Goal: Check status: Check status

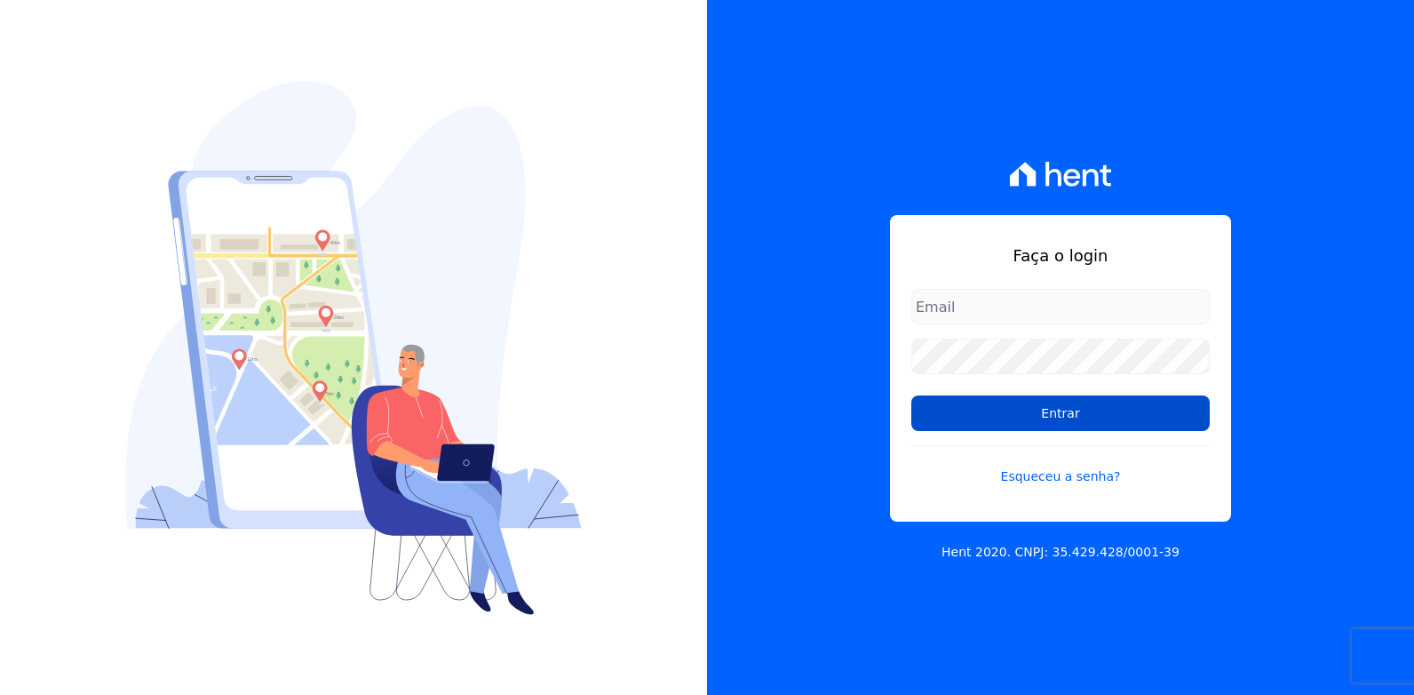
type input "vyviane.martinsgruporei@gmail.com"
click at [1078, 412] on input "Entrar" at bounding box center [1060, 413] width 298 height 36
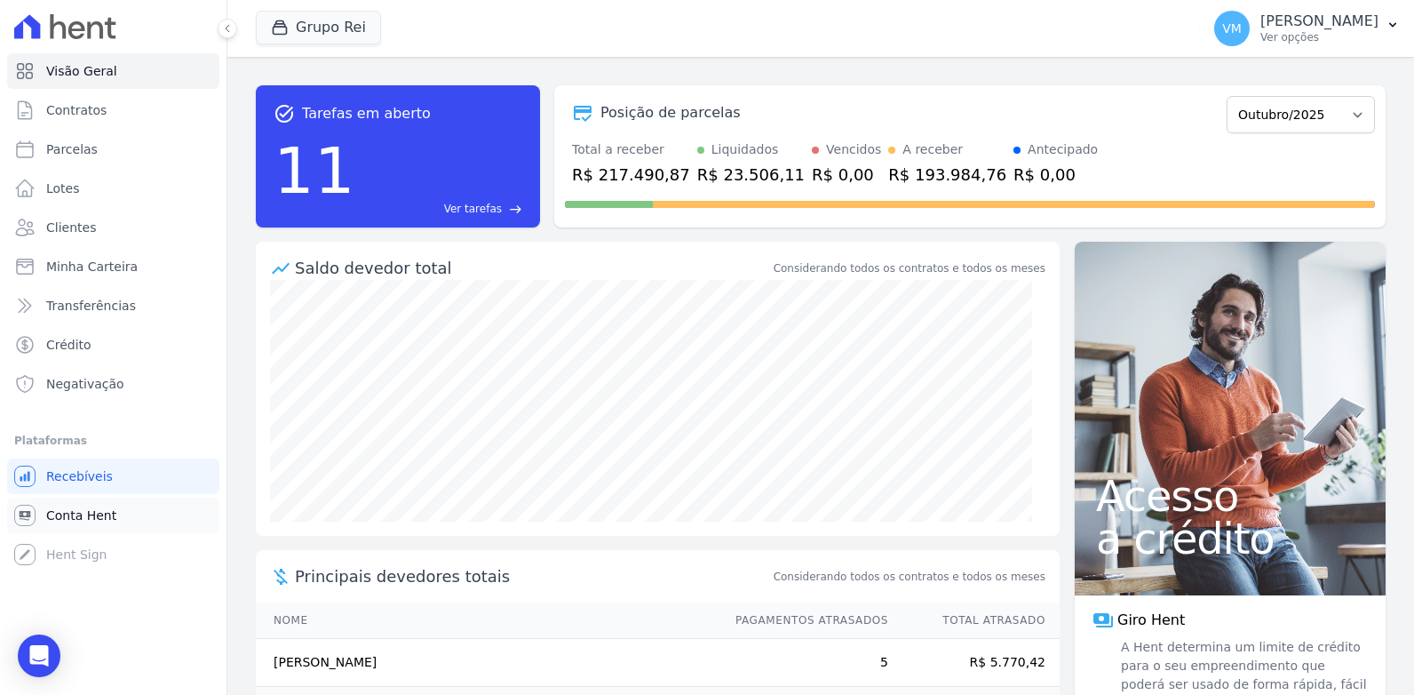
click at [75, 521] on span "Conta Hent" at bounding box center [81, 515] width 70 height 18
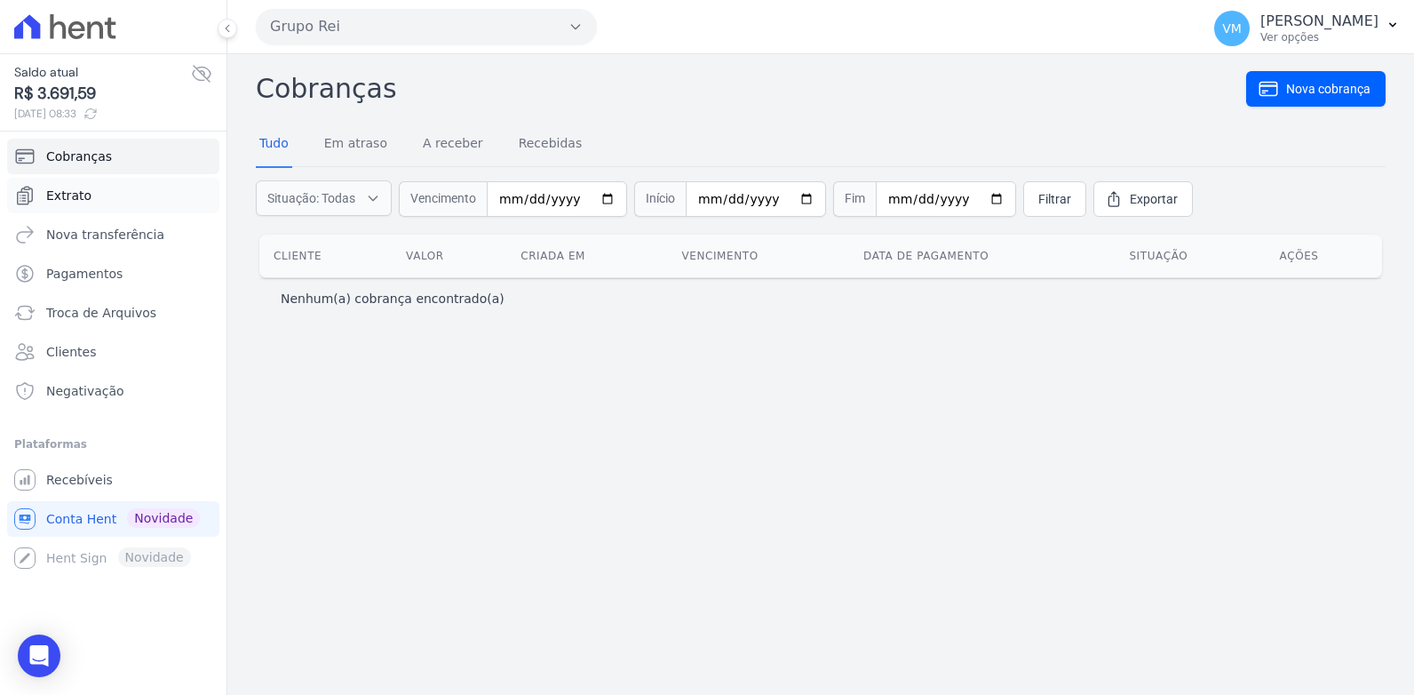
click at [68, 196] on span "Extrato" at bounding box center [68, 196] width 45 height 18
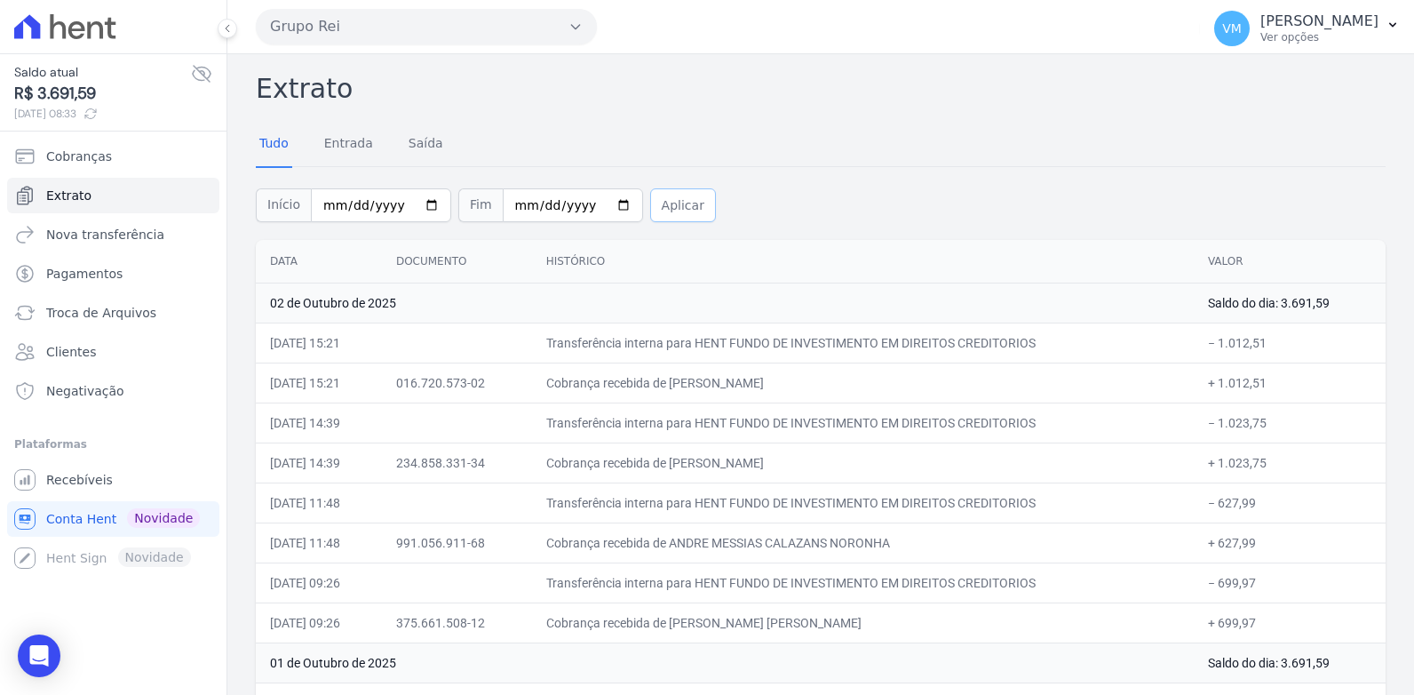
click at [653, 205] on button "Aplicar" at bounding box center [683, 205] width 66 height 34
click at [417, 200] on input "[DATE]" at bounding box center [381, 205] width 140 height 34
type input "[DATE]"
click at [597, 203] on input "[DATE]" at bounding box center [573, 205] width 140 height 34
type input "[DATE]"
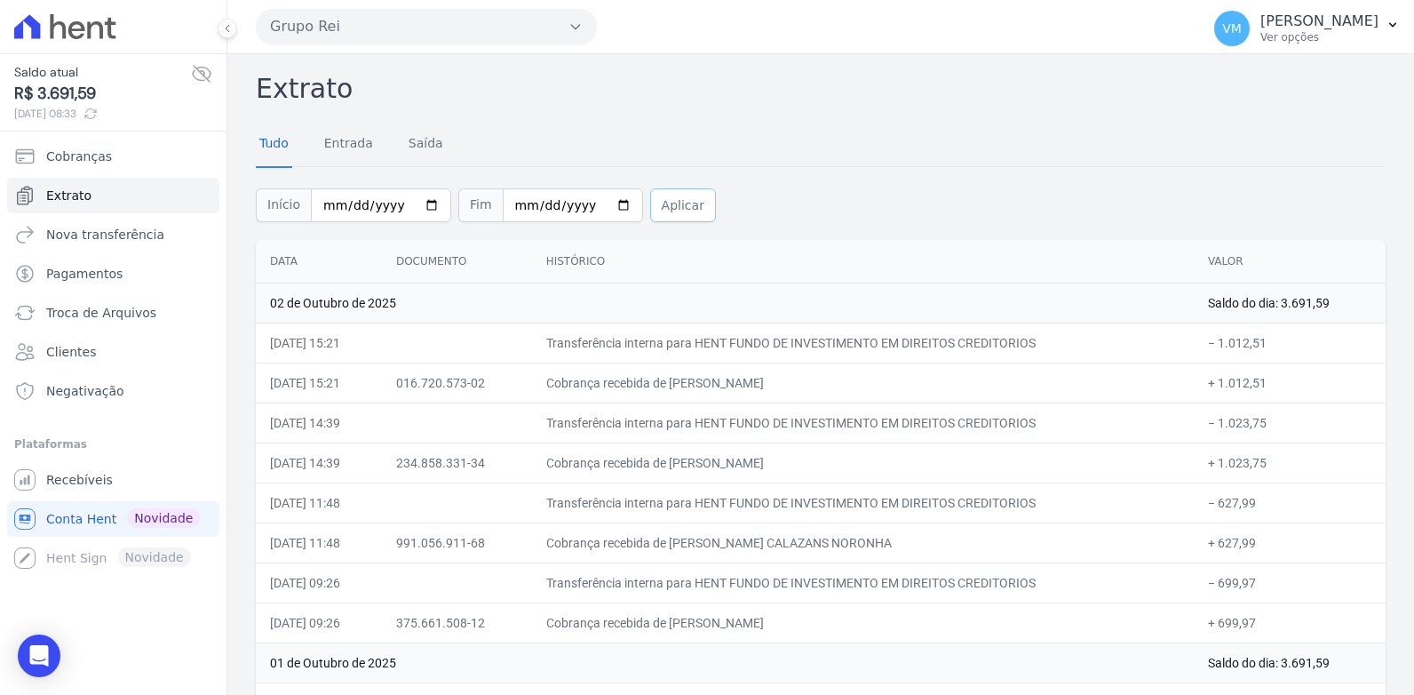
click at [654, 196] on button "Aplicar" at bounding box center [683, 205] width 66 height 34
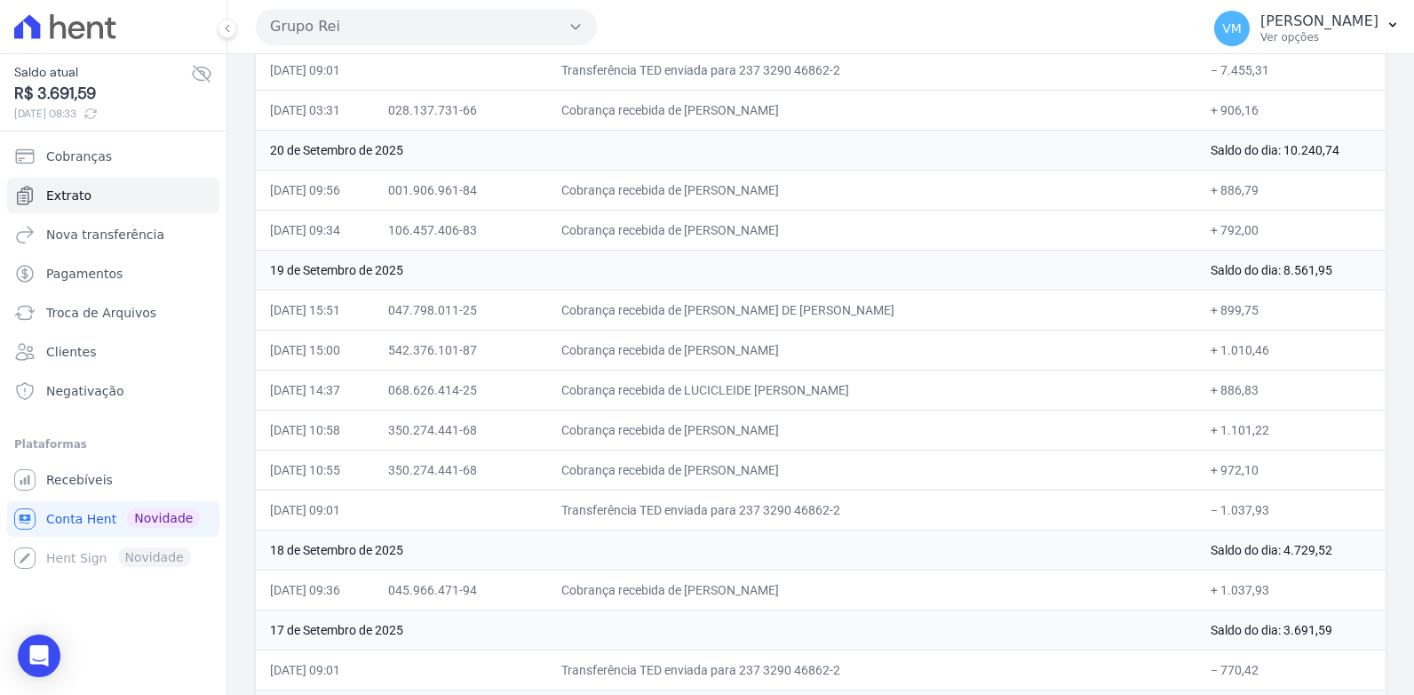
scroll to position [1777, 0]
